Goal: Book appointment/travel/reservation

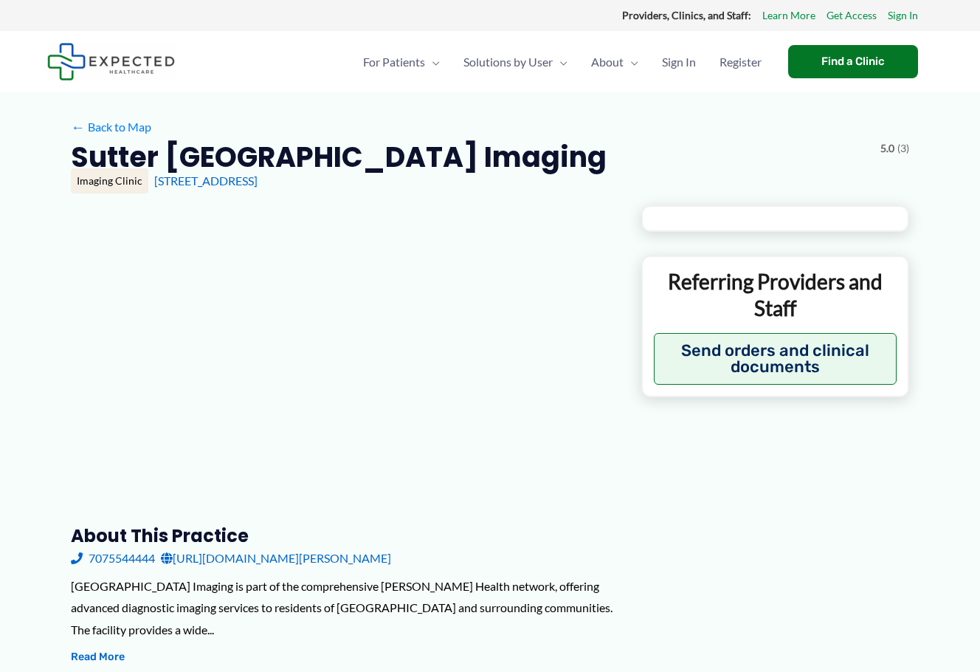
type input "**********"
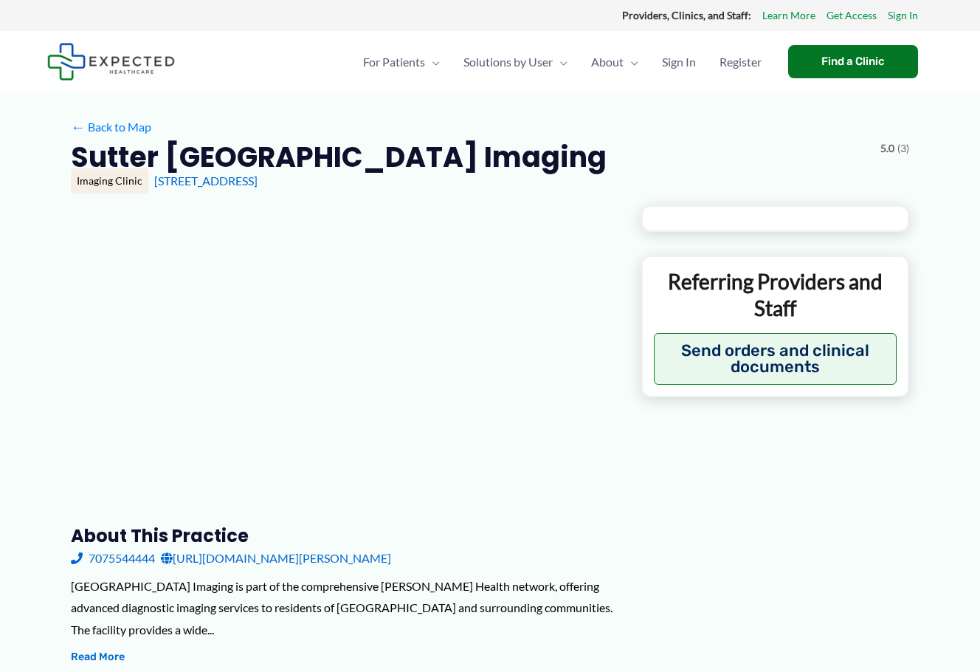
type input "**********"
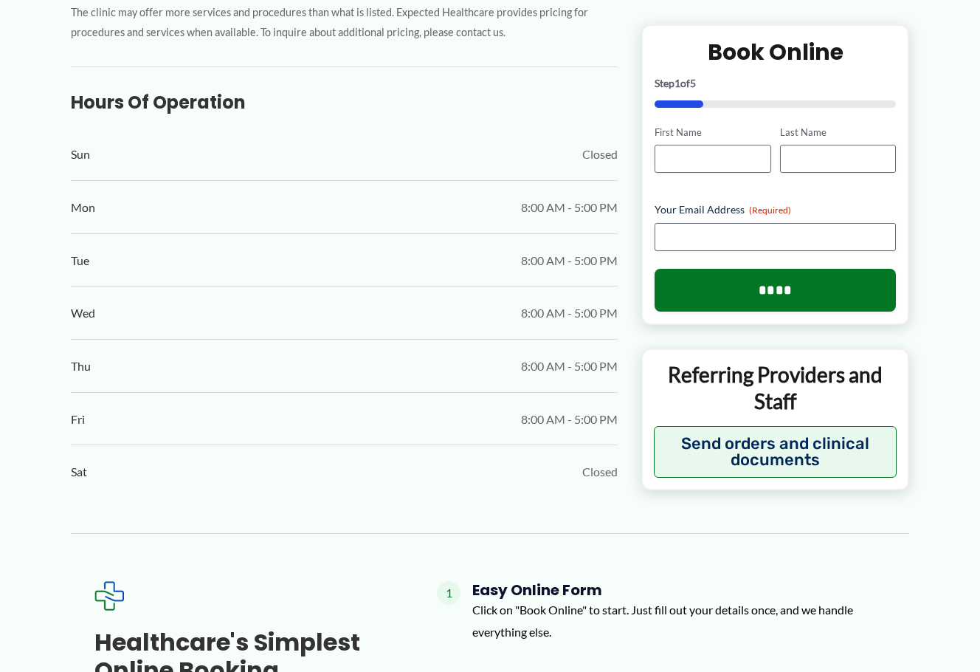
scroll to position [812, 0]
